Goal: Task Accomplishment & Management: Use online tool/utility

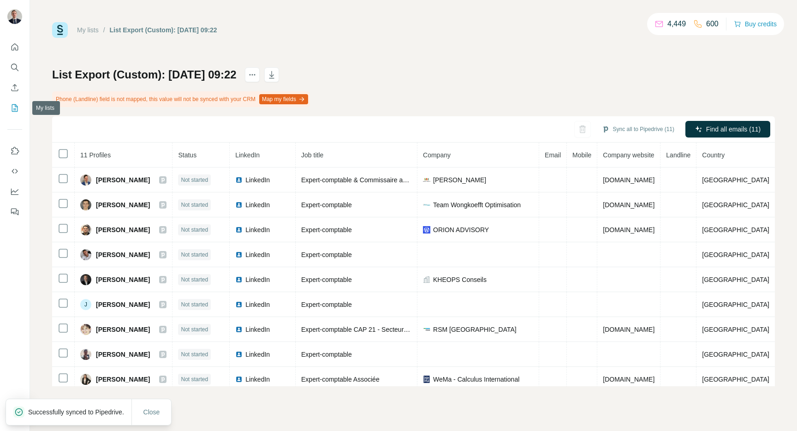
click at [16, 109] on icon "My lists" at bounding box center [15, 107] width 5 height 6
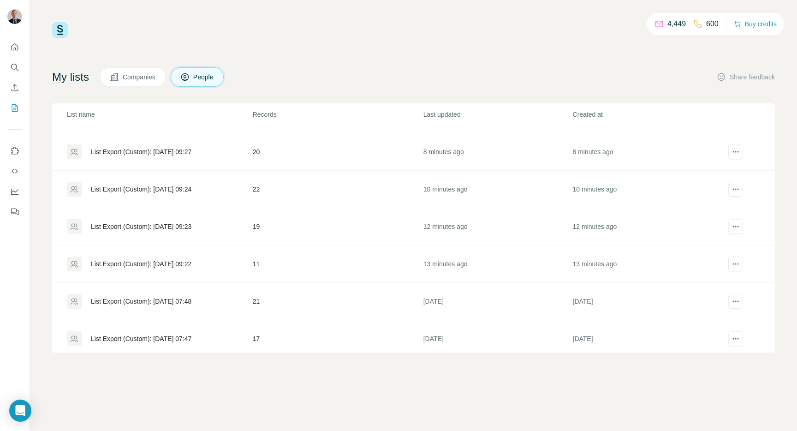
scroll to position [52, 0]
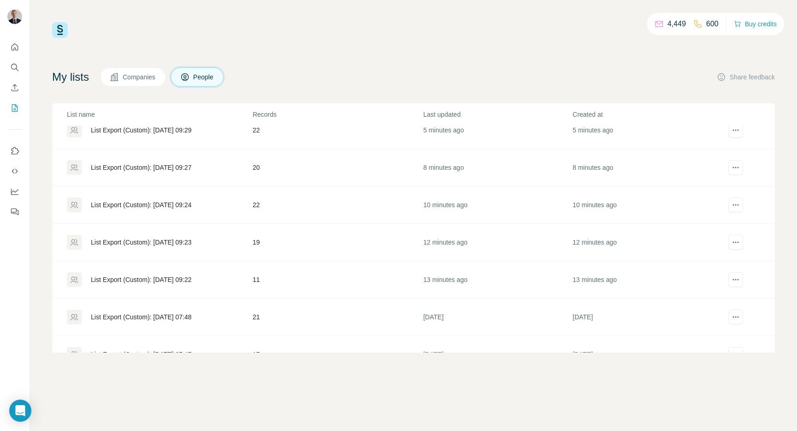
click at [132, 281] on div "List Export (Custom): [DATE] 09:22" at bounding box center [141, 279] width 101 height 9
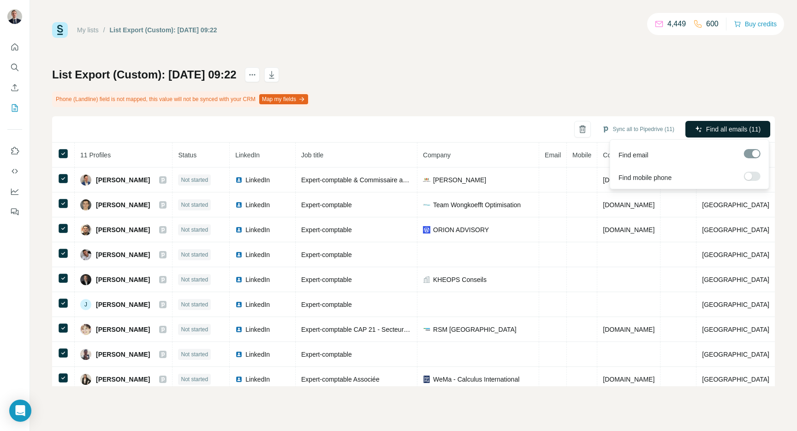
click at [729, 126] on span "Find all emails (11)" at bounding box center [733, 128] width 54 height 9
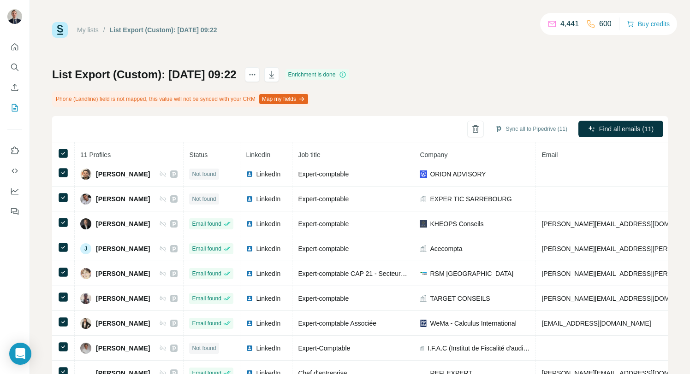
scroll to position [34, 0]
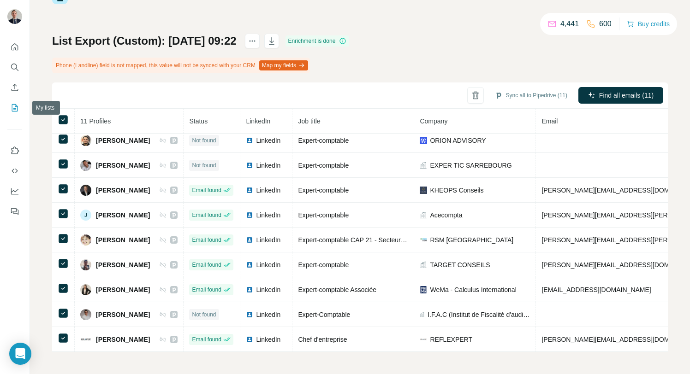
click at [15, 106] on icon "My lists" at bounding box center [15, 107] width 5 height 6
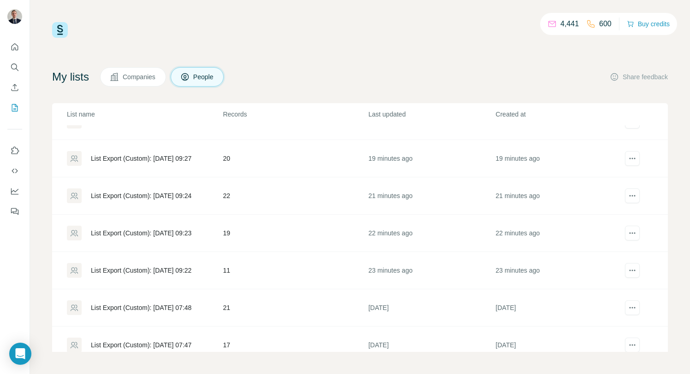
scroll to position [51, 0]
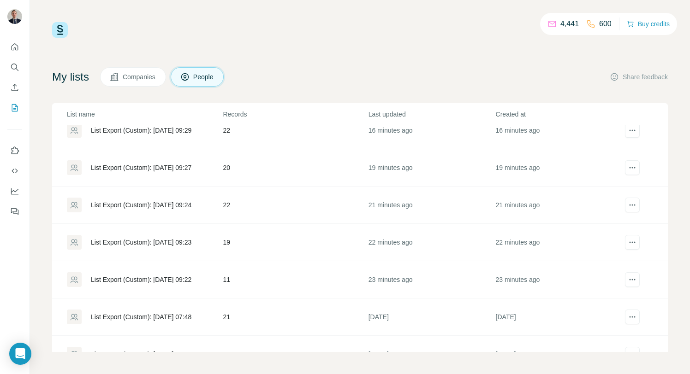
click at [117, 242] on div "List Export (Custom): [DATE] 09:23" at bounding box center [141, 242] width 101 height 9
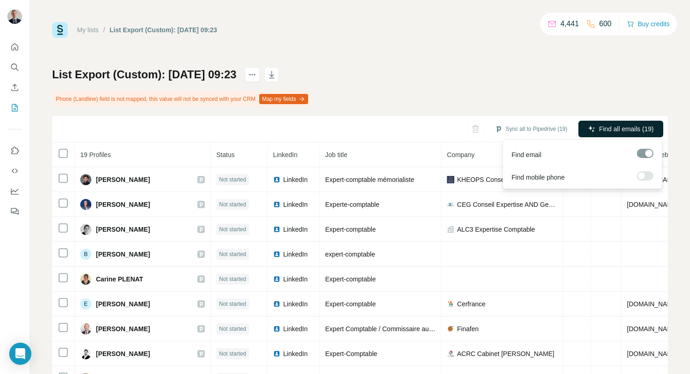
click at [609, 127] on span "Find all emails (19)" at bounding box center [626, 128] width 54 height 9
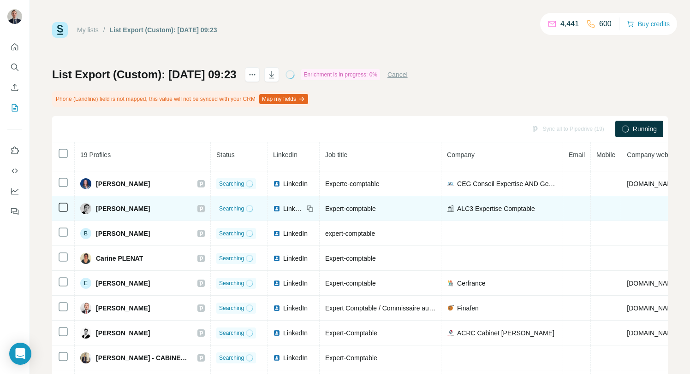
scroll to position [26, 0]
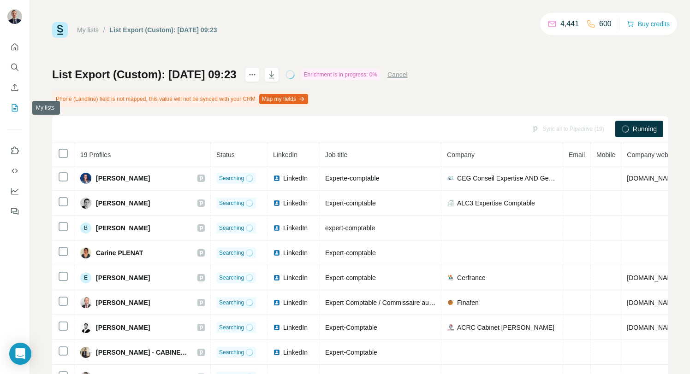
click at [14, 113] on button "My lists" at bounding box center [14, 108] width 15 height 17
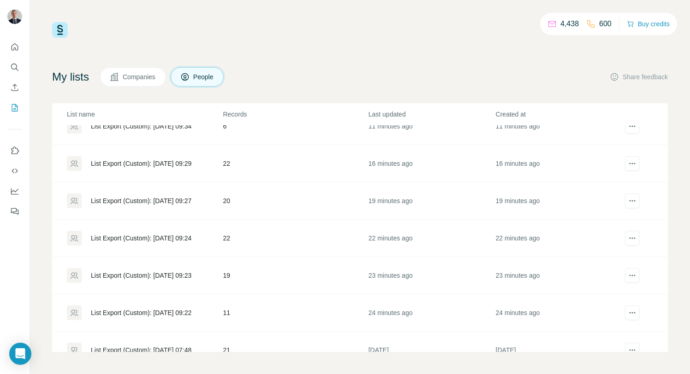
scroll to position [3, 0]
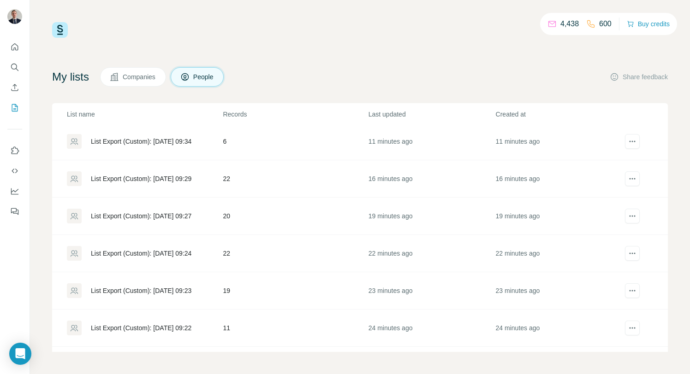
click at [117, 249] on div "List Export (Custom): [DATE] 09:24" at bounding box center [141, 253] width 101 height 9
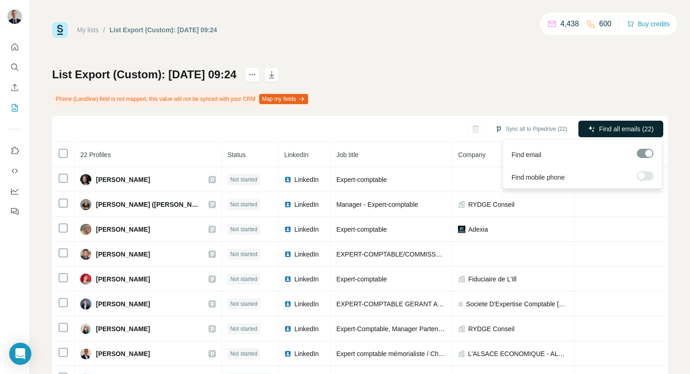
click at [609, 127] on span "Find all emails (22)" at bounding box center [626, 128] width 54 height 9
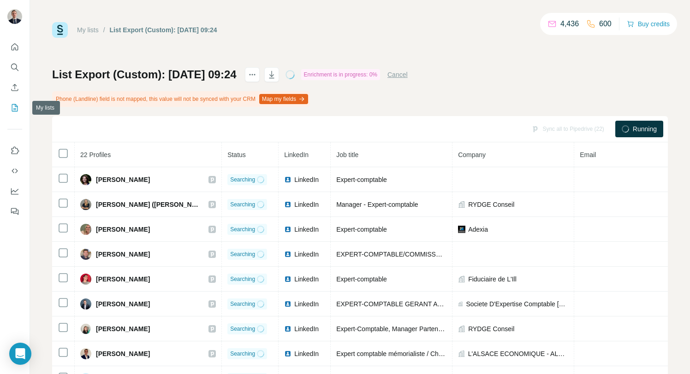
click at [14, 106] on icon "My lists" at bounding box center [14, 107] width 9 height 9
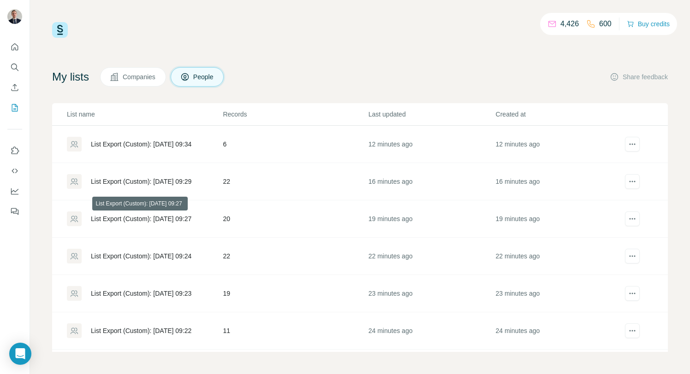
click at [166, 220] on div "List Export (Custom): [DATE] 09:27" at bounding box center [141, 218] width 101 height 9
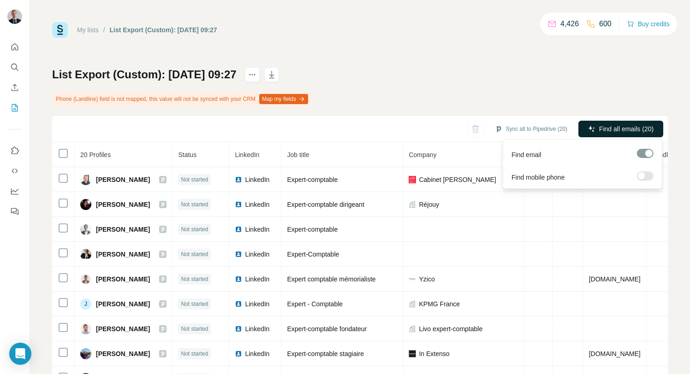
click at [624, 130] on span "Find all emails (20)" at bounding box center [626, 128] width 54 height 9
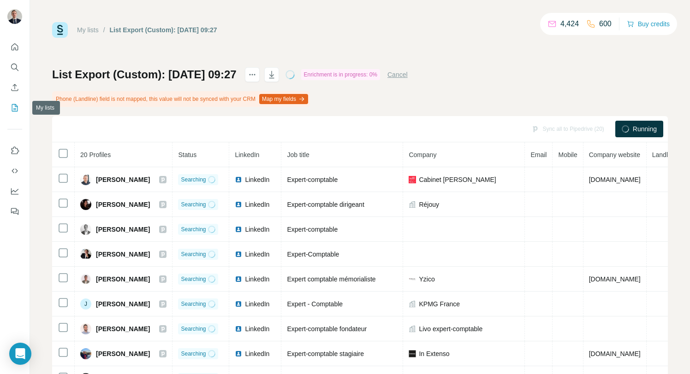
click at [15, 113] on button "My lists" at bounding box center [14, 108] width 15 height 17
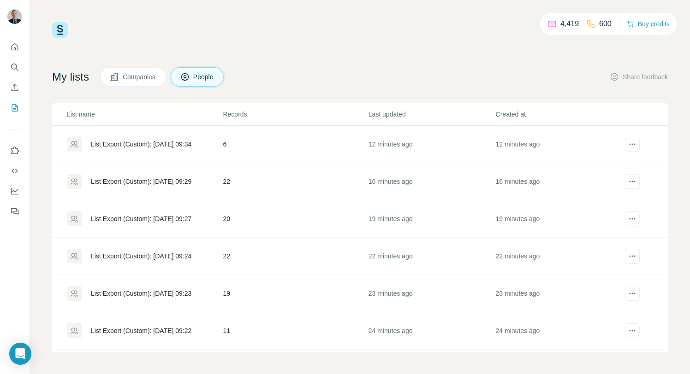
click at [126, 175] on div "List Export (Custom): [DATE] 09:29" at bounding box center [144, 181] width 155 height 15
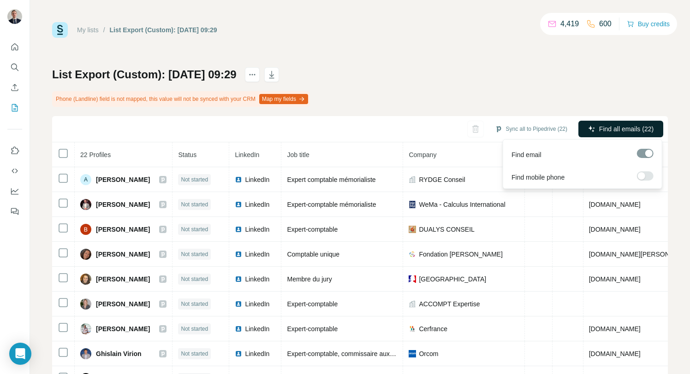
click at [642, 128] on span "Find all emails (22)" at bounding box center [626, 128] width 54 height 9
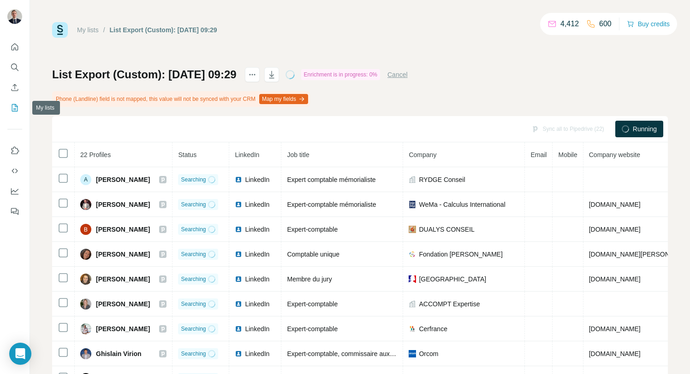
click at [11, 108] on icon "My lists" at bounding box center [14, 107] width 9 height 9
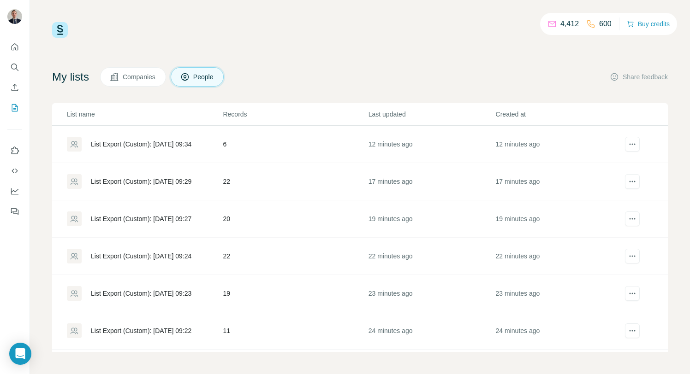
click at [103, 139] on div "List Export (Custom): [DATE] 09:34" at bounding box center [144, 144] width 155 height 15
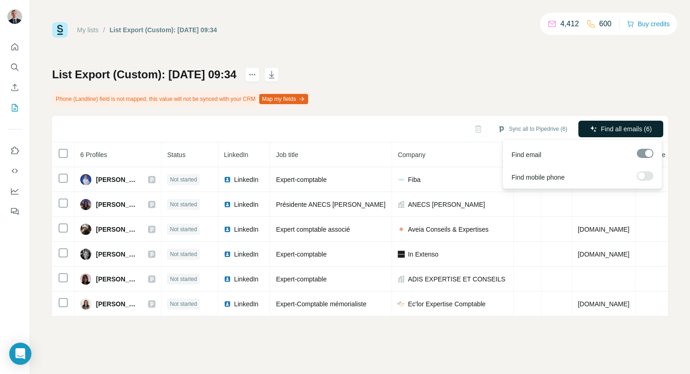
click at [628, 128] on span "Find all emails (6)" at bounding box center [626, 128] width 51 height 9
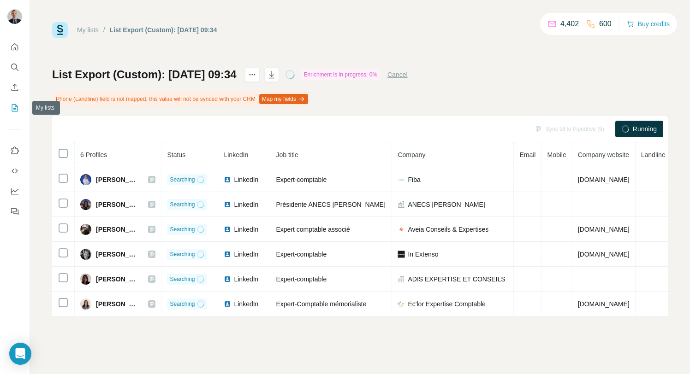
click at [12, 110] on icon "My lists" at bounding box center [14, 107] width 9 height 9
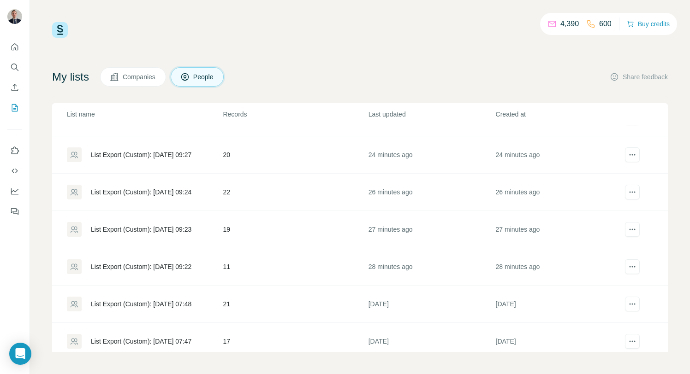
scroll to position [68, 0]
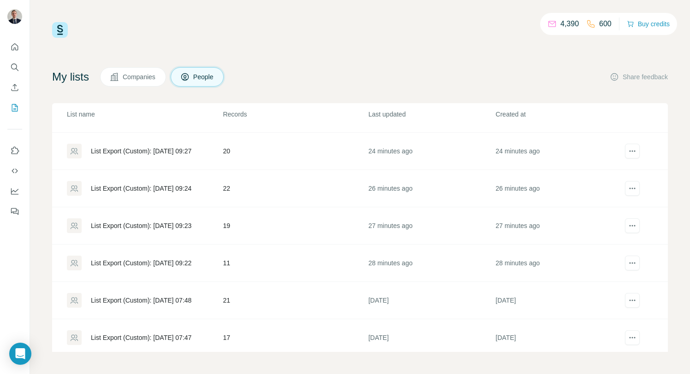
click at [148, 266] on div "List Export (Custom): [DATE] 09:22" at bounding box center [141, 263] width 101 height 9
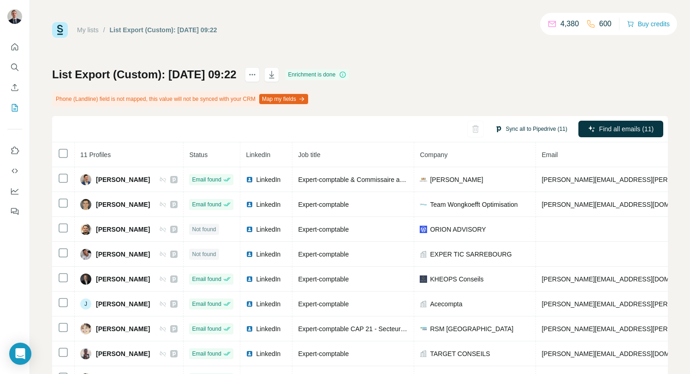
click at [526, 130] on button "Sync all to Pipedrive (11)" at bounding box center [530, 129] width 85 height 14
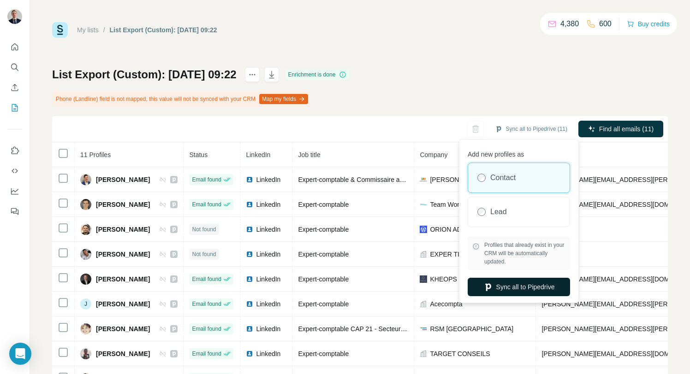
click at [526, 291] on button "Sync all to Pipedrive" at bounding box center [519, 287] width 102 height 18
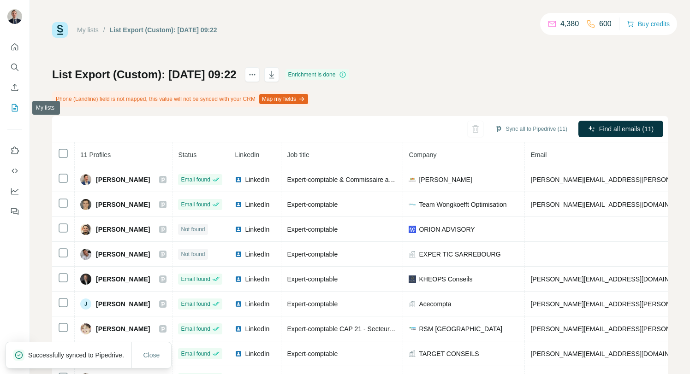
click at [13, 103] on icon "My lists" at bounding box center [14, 107] width 9 height 9
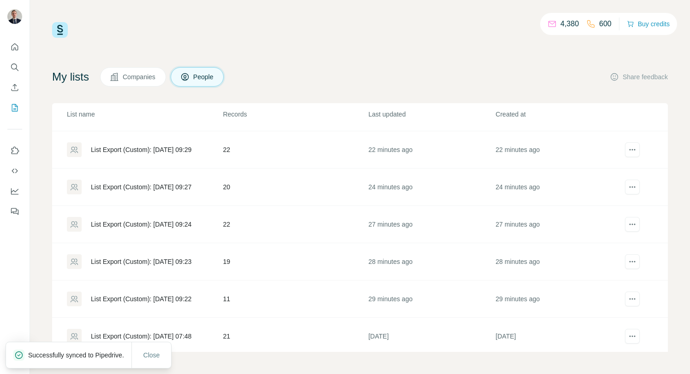
scroll to position [32, 0]
click at [114, 258] on div "List Export (Custom): [DATE] 09:23" at bounding box center [141, 261] width 101 height 9
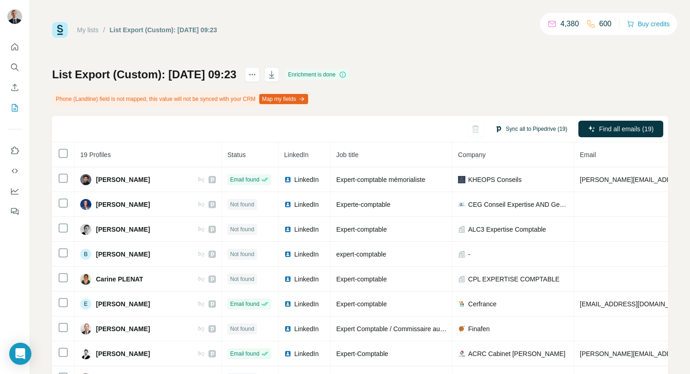
click at [516, 133] on button "Sync all to Pipedrive (19)" at bounding box center [530, 129] width 85 height 14
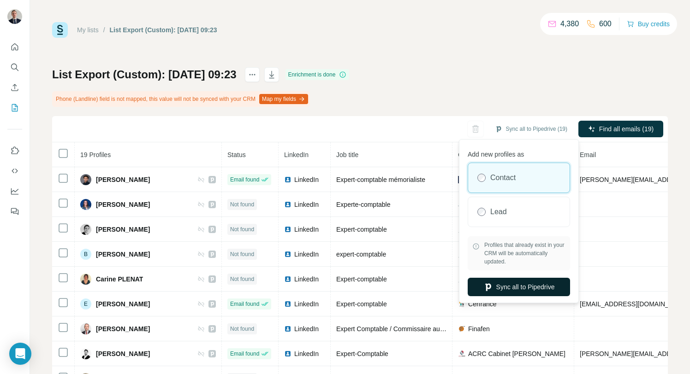
click at [523, 284] on button "Sync all to Pipedrive" at bounding box center [519, 287] width 102 height 18
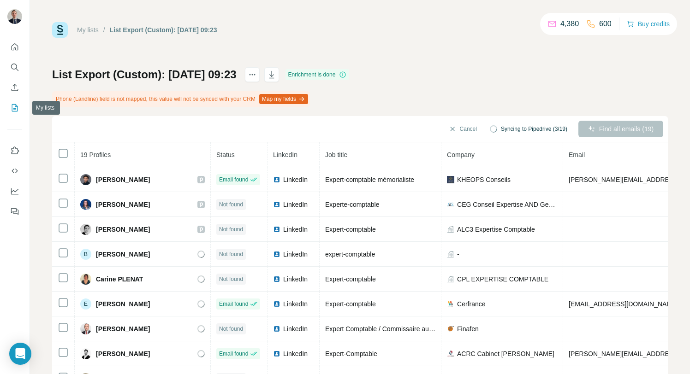
click at [14, 113] on button "My lists" at bounding box center [14, 108] width 15 height 17
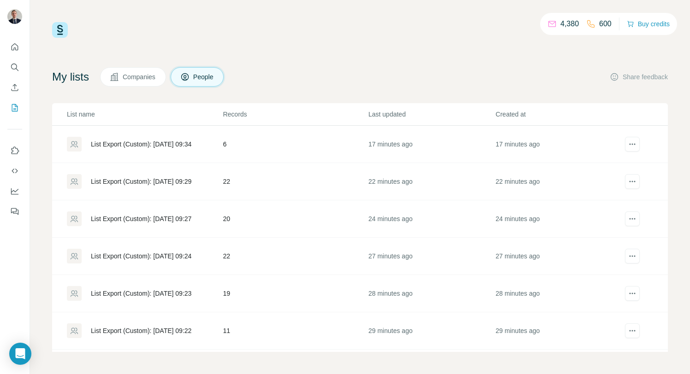
click at [137, 249] on td "List Export (Custom): [DATE] 09:24" at bounding box center [137, 256] width 170 height 37
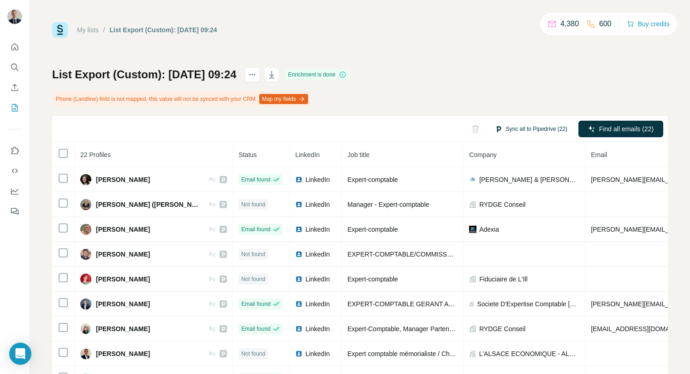
click at [525, 130] on button "Sync all to Pipedrive (22)" at bounding box center [530, 129] width 85 height 14
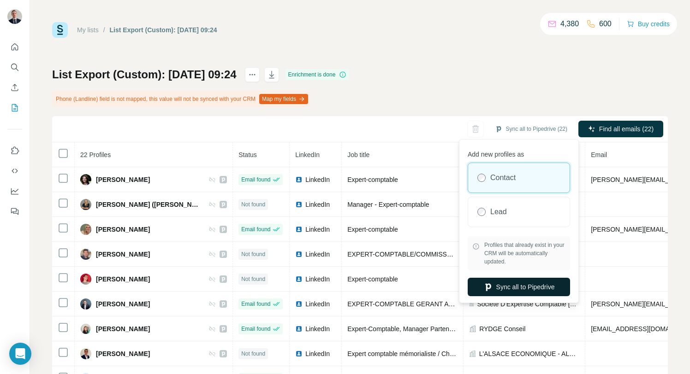
click at [497, 286] on button "Sync all to Pipedrive" at bounding box center [519, 287] width 102 height 18
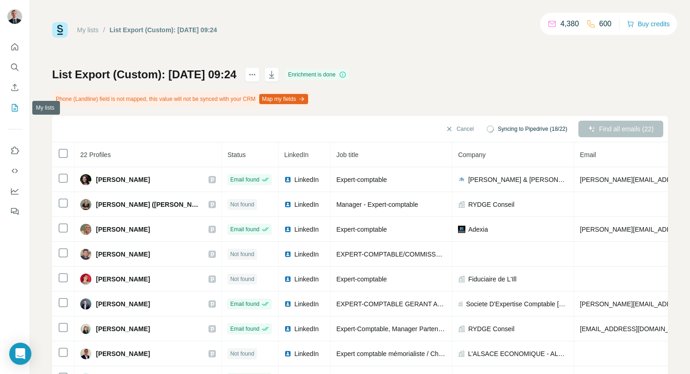
click at [16, 107] on icon "My lists" at bounding box center [14, 107] width 9 height 9
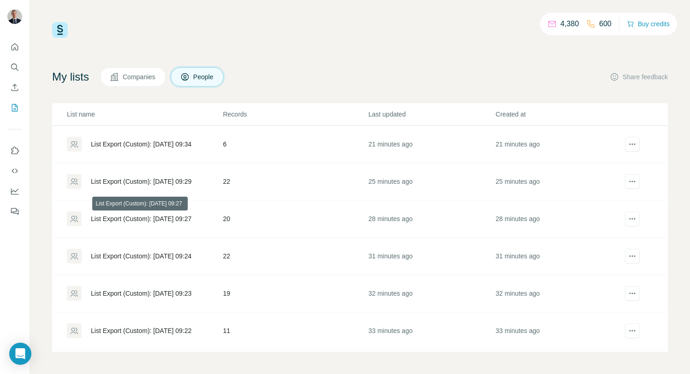
click at [148, 216] on div "List Export (Custom): [DATE] 09:27" at bounding box center [141, 218] width 101 height 9
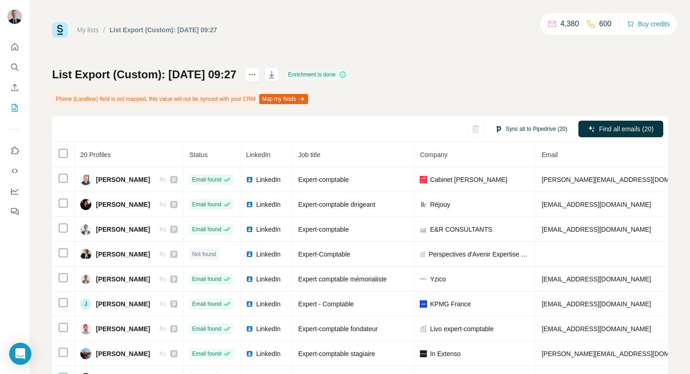
click at [536, 127] on button "Sync all to Pipedrive (20)" at bounding box center [530, 129] width 85 height 14
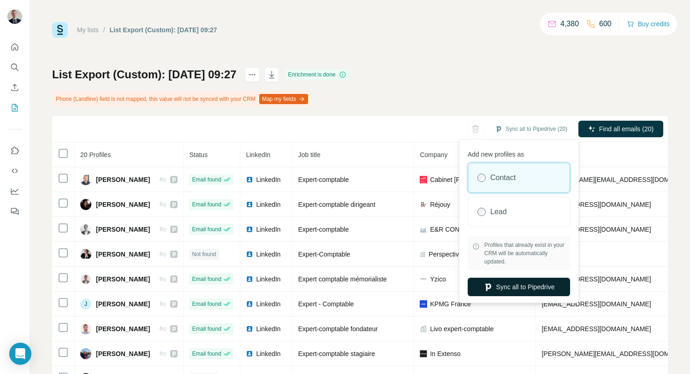
click at [498, 286] on button "Sync all to Pipedrive" at bounding box center [519, 287] width 102 height 18
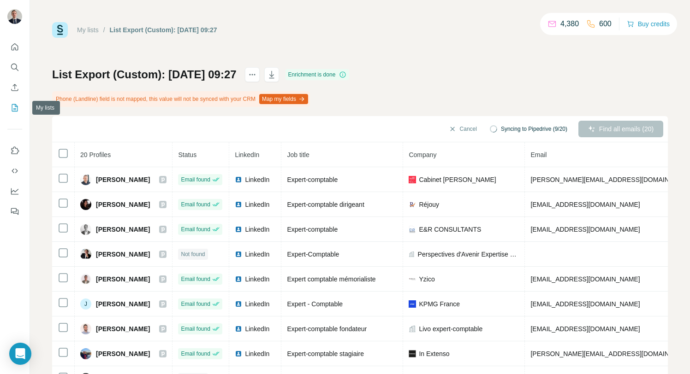
click at [16, 113] on button "My lists" at bounding box center [14, 108] width 15 height 17
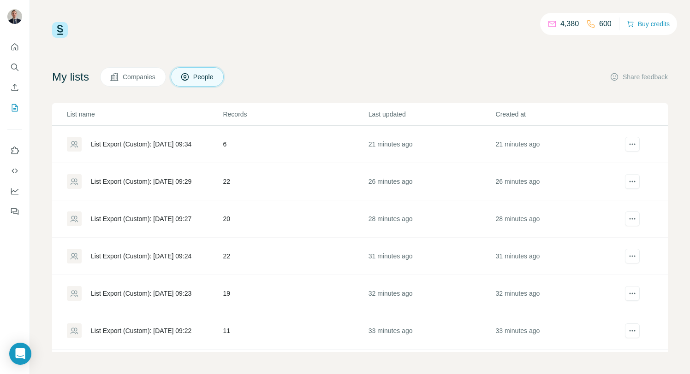
click at [179, 180] on div "List Export (Custom): [DATE] 09:29" at bounding box center [141, 181] width 101 height 9
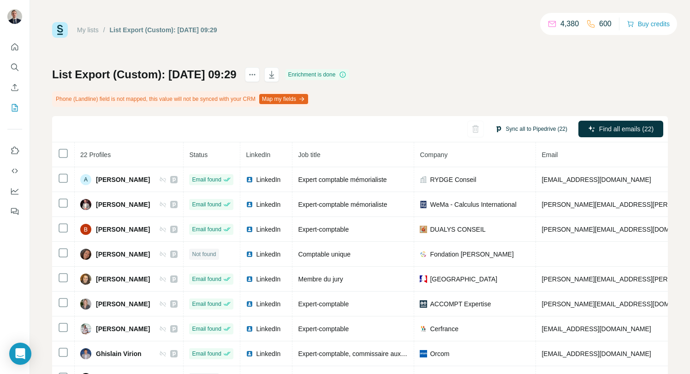
click at [516, 123] on button "Sync all to Pipedrive (22)" at bounding box center [530, 129] width 85 height 14
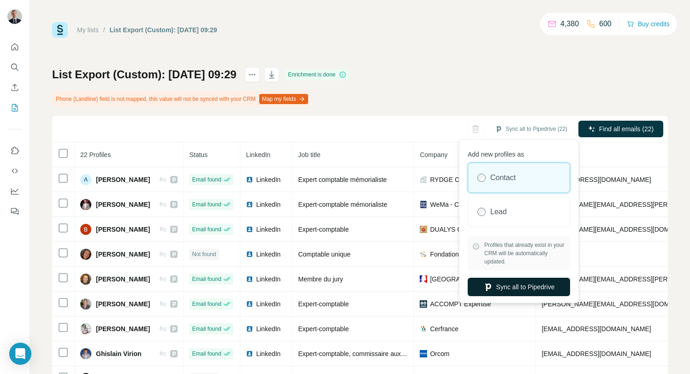
click at [480, 290] on button "Sync all to Pipedrive" at bounding box center [519, 287] width 102 height 18
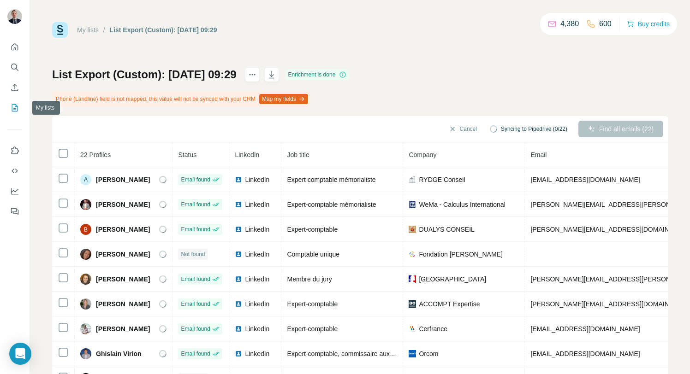
click at [10, 112] on button "My lists" at bounding box center [14, 108] width 15 height 17
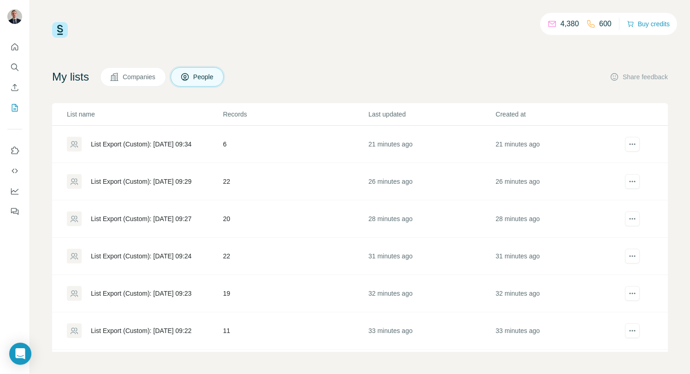
click at [246, 154] on td "6" at bounding box center [294, 144] width 145 height 37
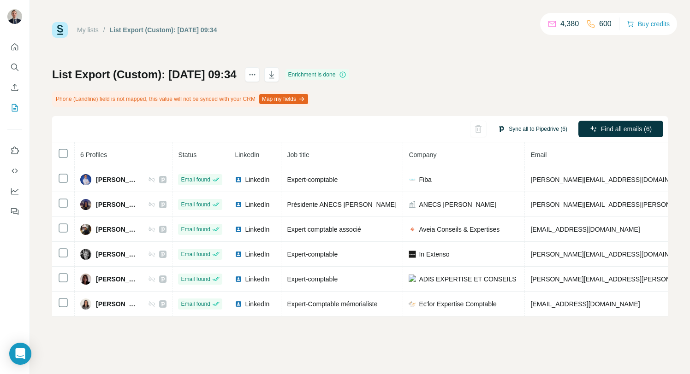
click at [534, 125] on button "Sync all to Pipedrive (6)" at bounding box center [532, 129] width 83 height 14
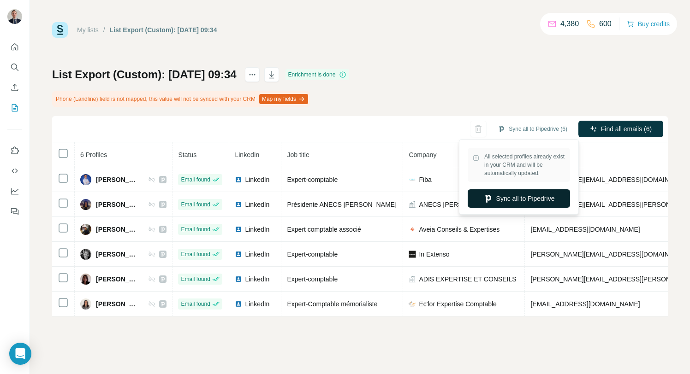
click at [508, 202] on button "Sync all to Pipedrive" at bounding box center [519, 198] width 102 height 18
